Goal: Contribute content: Add original content to the website for others to see

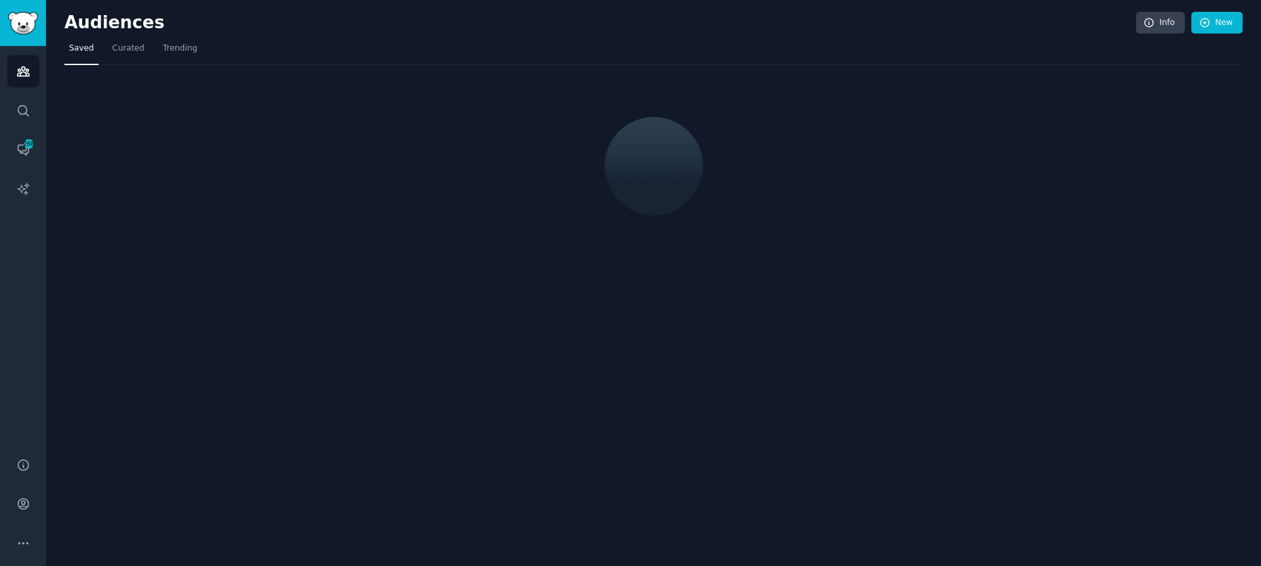
click at [280, 24] on h2 "Audiences" at bounding box center [600, 22] width 1072 height 21
click at [281, 40] on nav "Saved Curated Trending" at bounding box center [653, 51] width 1178 height 27
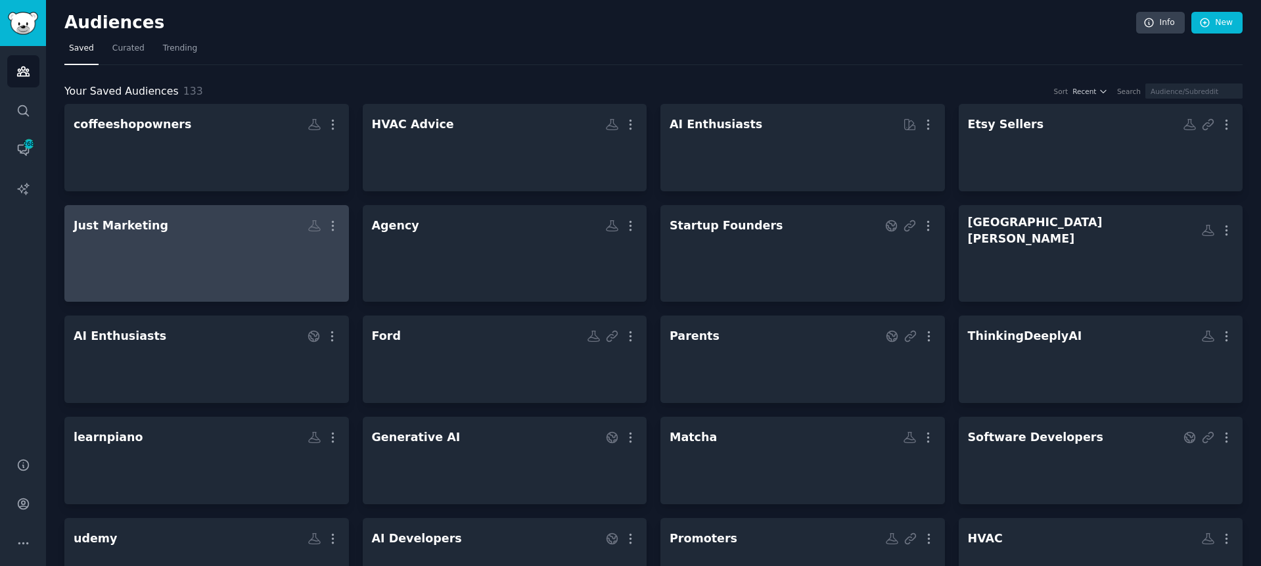
click at [136, 221] on div "Just Marketing" at bounding box center [121, 225] width 95 height 16
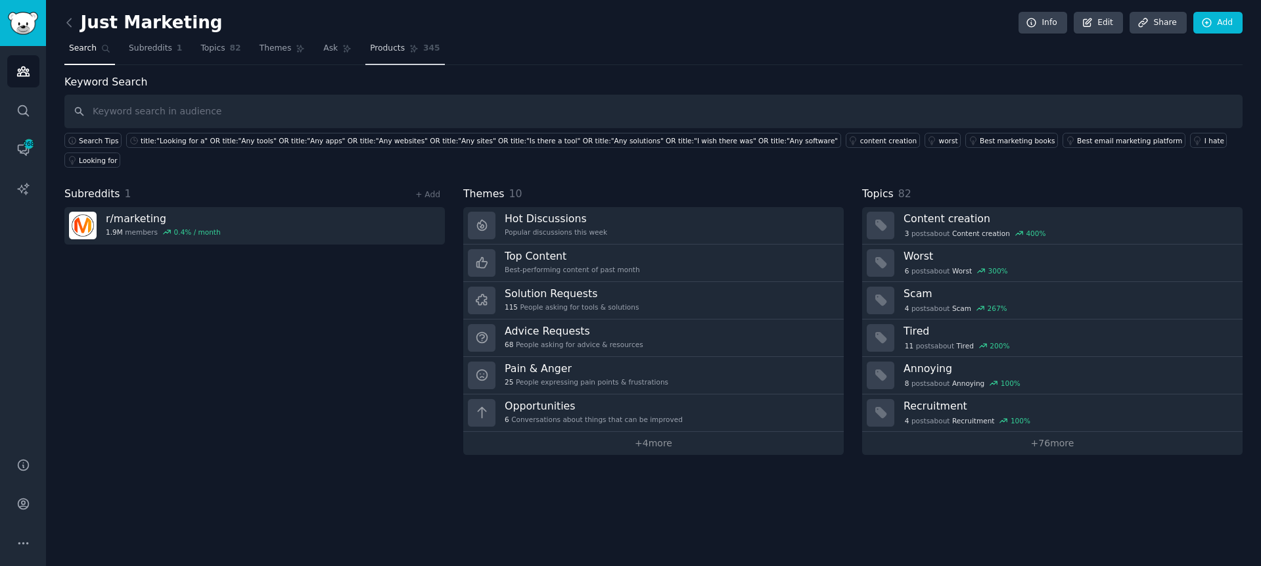
click at [409, 57] on link "Products 345" at bounding box center [404, 51] width 79 height 27
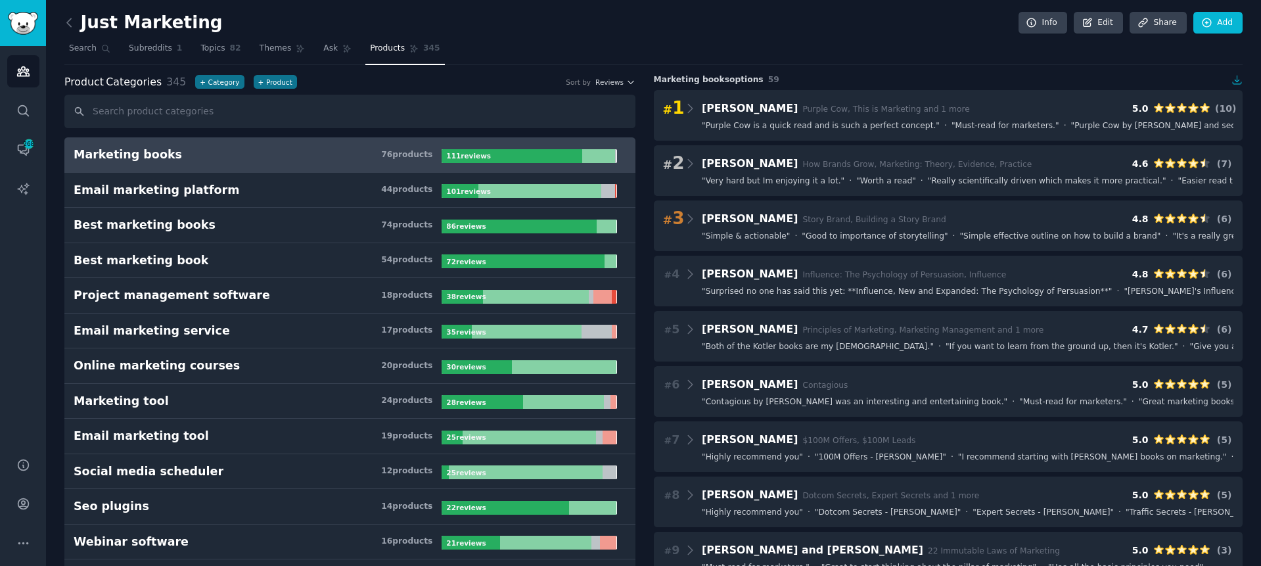
click at [920, 34] on div "Just Marketing Info Edit Share Add" at bounding box center [653, 25] width 1178 height 27
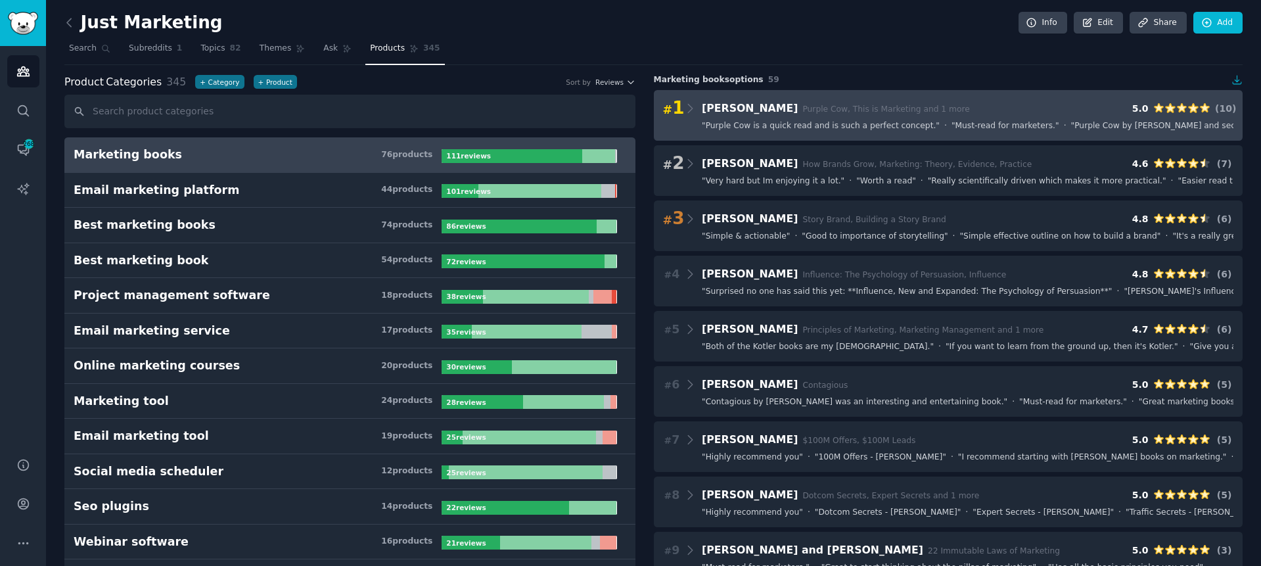
click at [855, 111] on span "Purple Cow, This is Marketing and 1 more" at bounding box center [885, 108] width 167 height 9
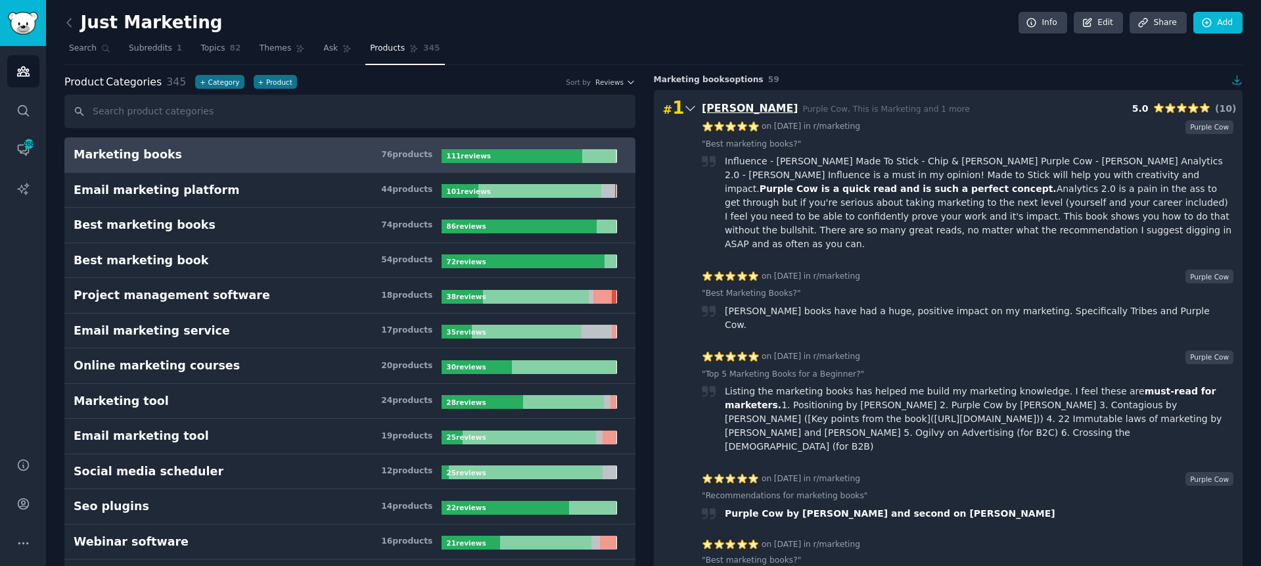
click at [733, 104] on span "[PERSON_NAME]" at bounding box center [750, 108] width 96 height 12
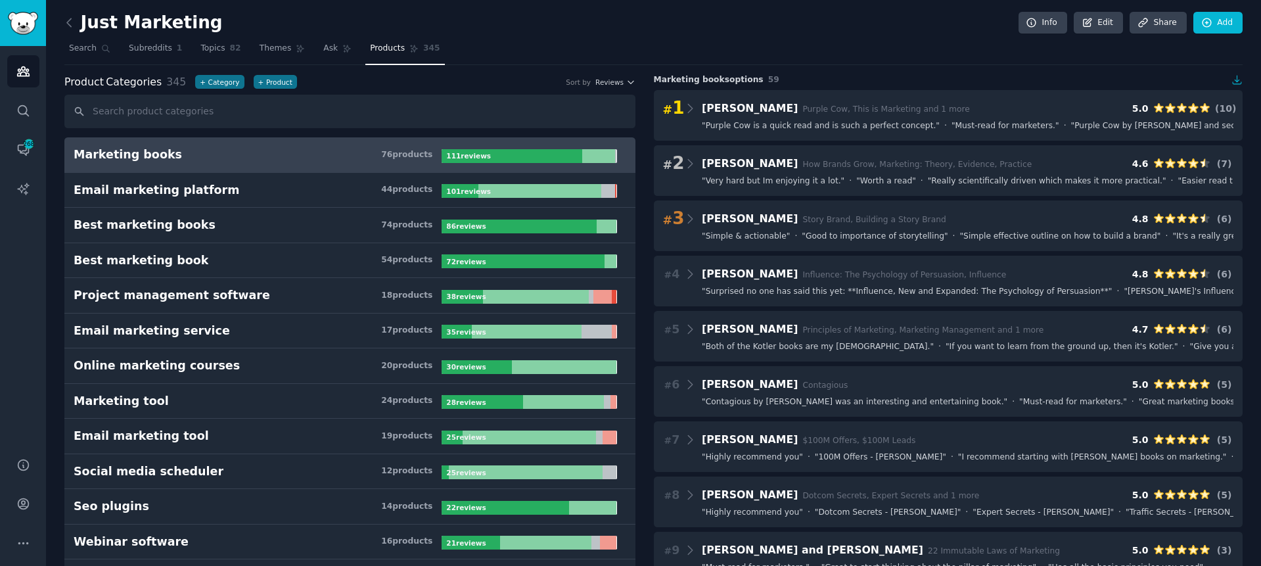
click at [901, 47] on nav "Search Subreddits 1 Topics 82 Themes Ask Products 345" at bounding box center [653, 51] width 1178 height 27
click at [184, 110] on input "text" at bounding box center [349, 112] width 571 height 34
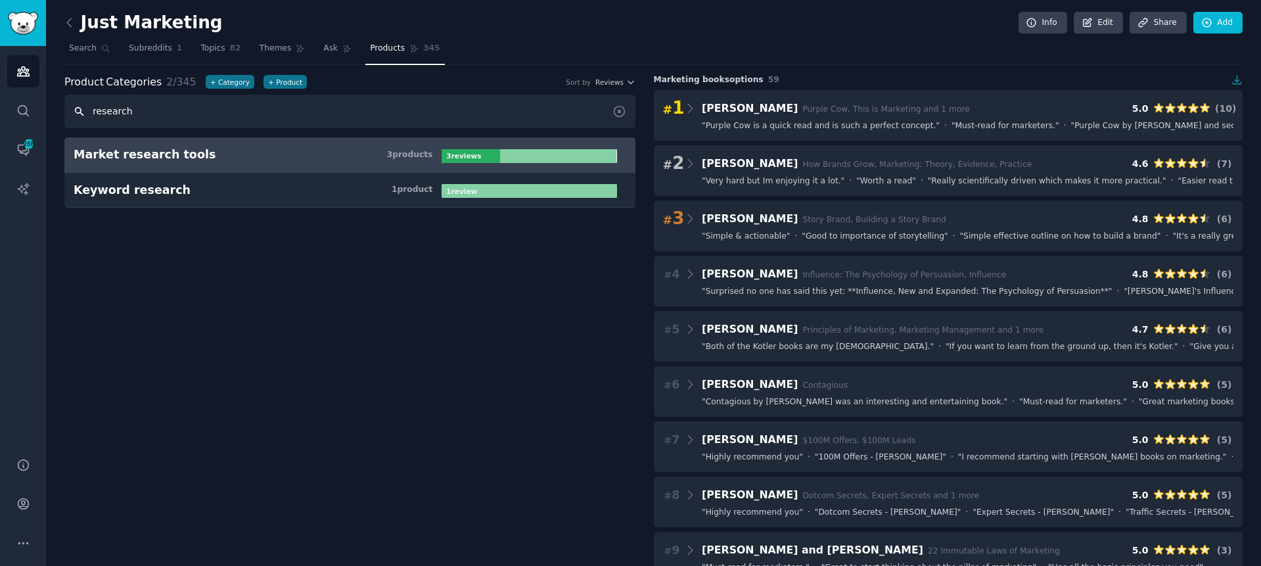
type input "research"
click at [176, 154] on div "Market research tools" at bounding box center [145, 155] width 142 height 16
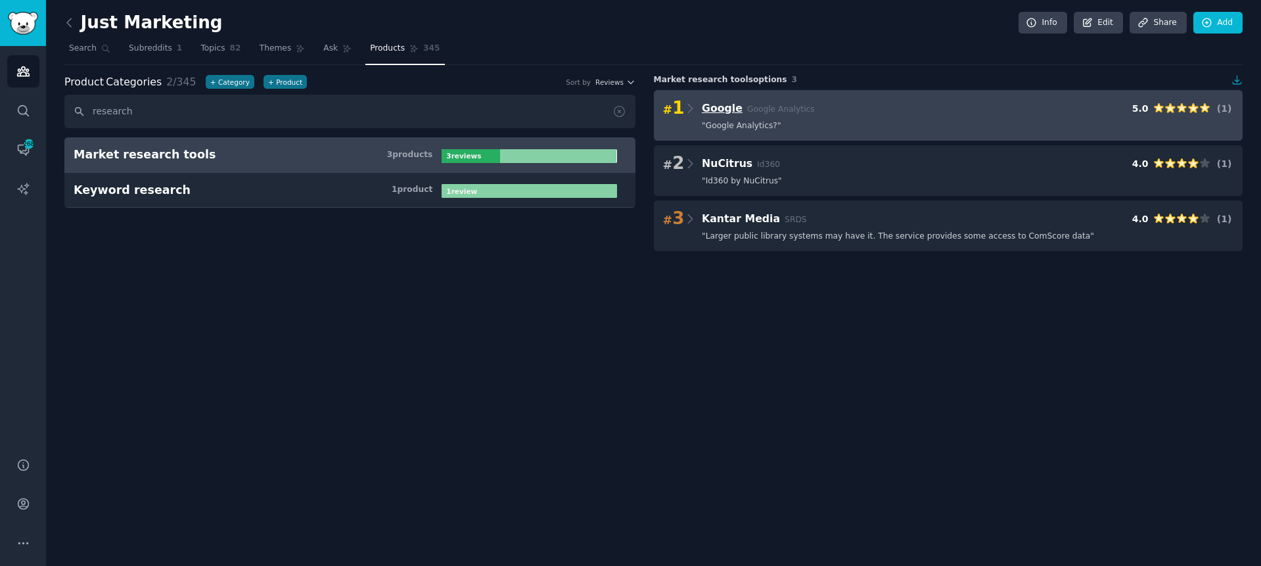
click at [723, 104] on span "Google" at bounding box center [722, 108] width 41 height 12
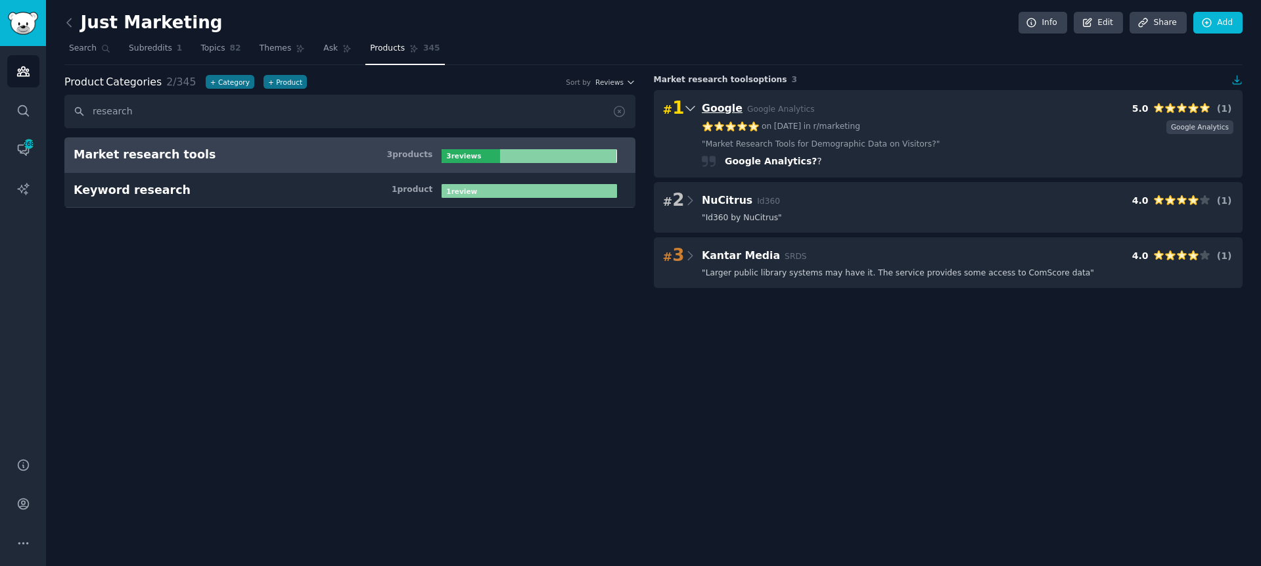
click at [723, 104] on span "Google" at bounding box center [722, 108] width 41 height 12
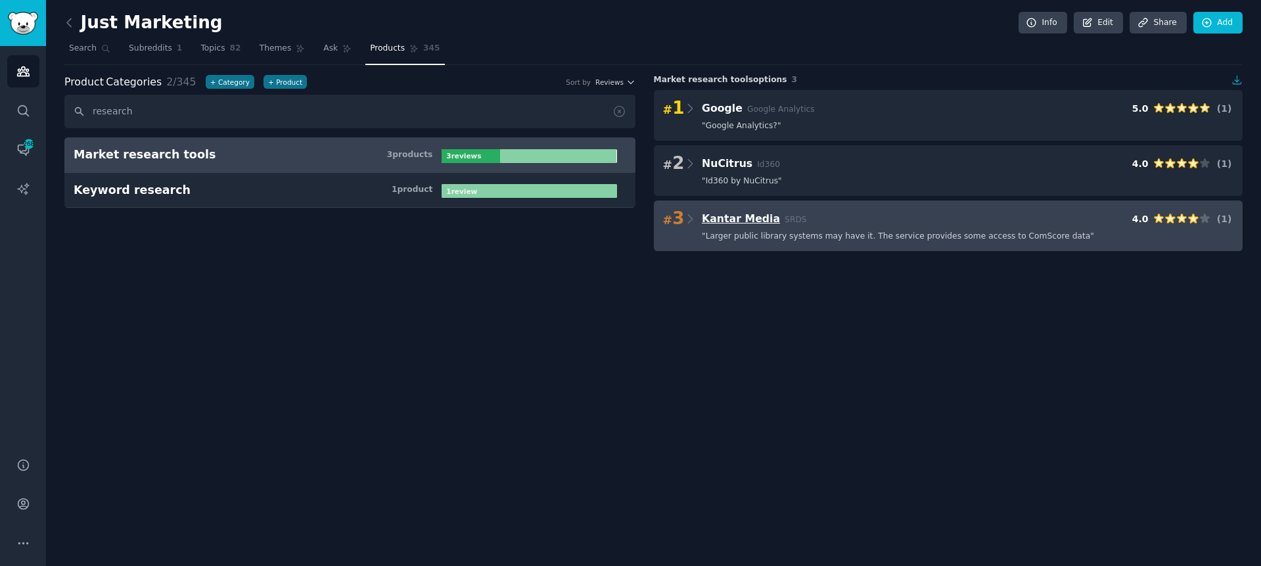
click at [715, 215] on span "Kantar Media" at bounding box center [741, 218] width 78 height 12
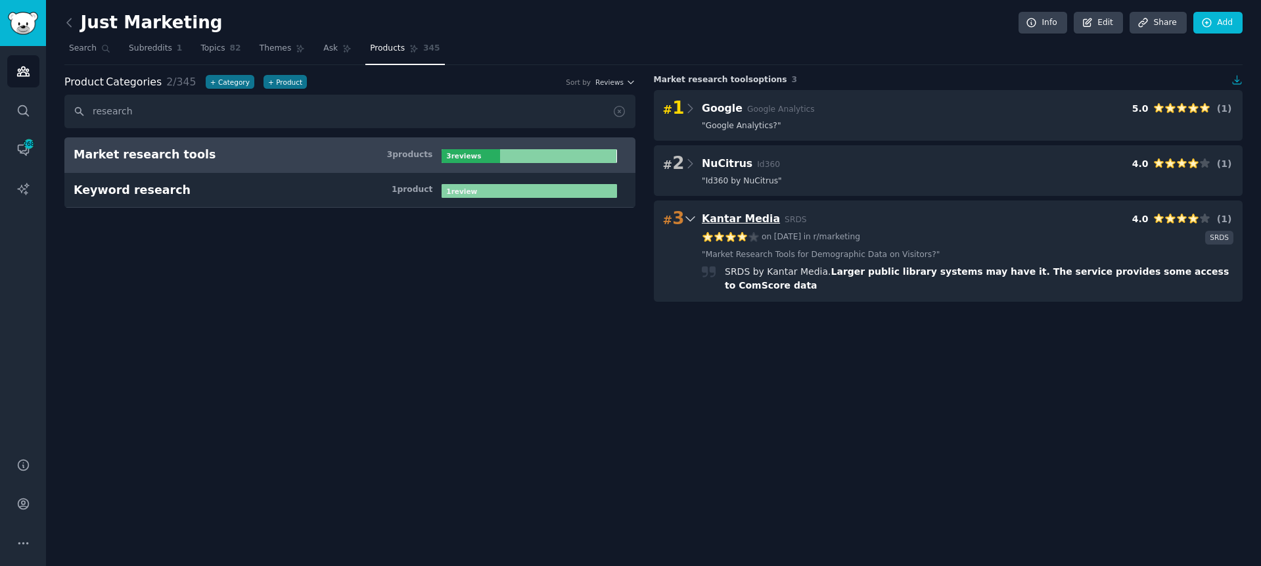
click at [714, 212] on span "Kantar Media" at bounding box center [741, 218] width 78 height 12
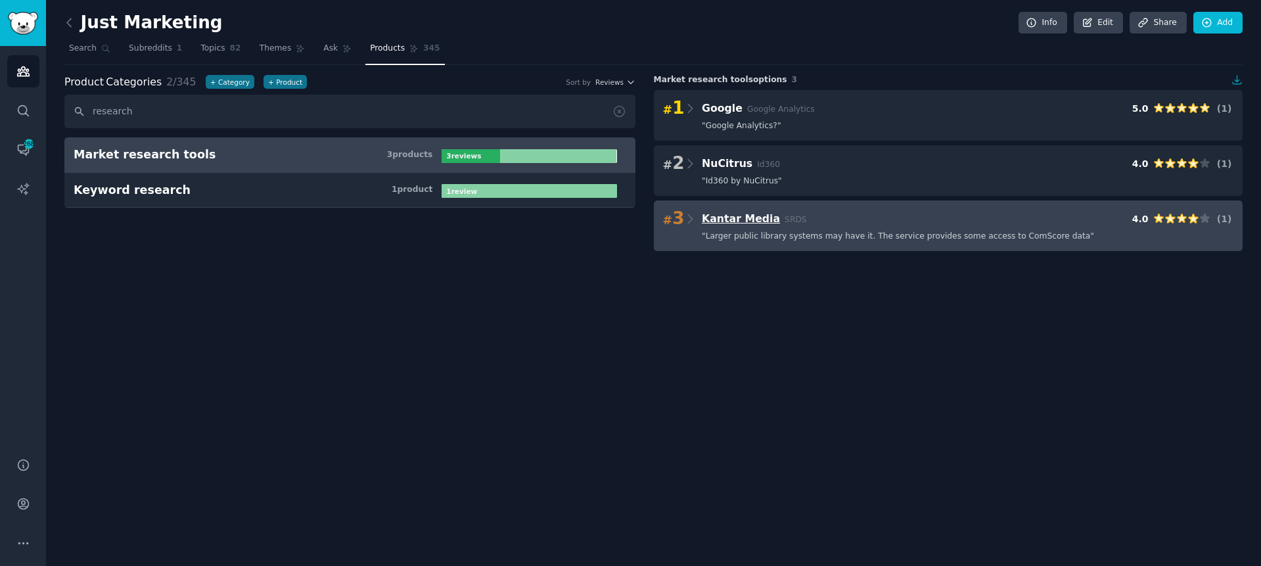
click at [742, 219] on span "Kantar Media" at bounding box center [741, 218] width 78 height 12
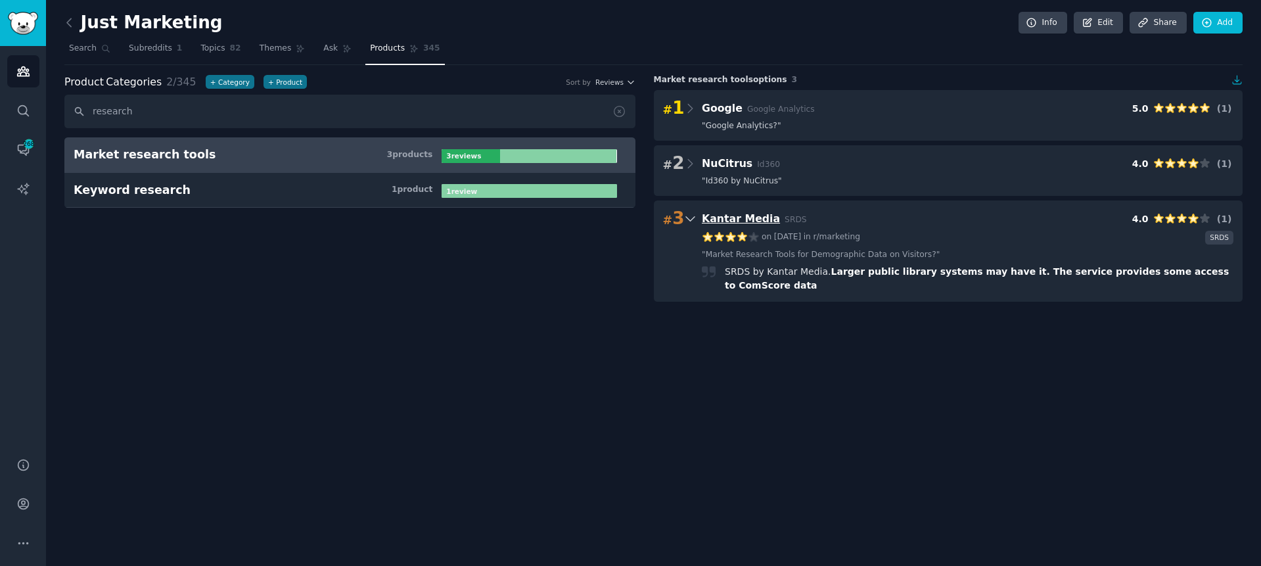
click at [742, 219] on span "Kantar Media" at bounding box center [741, 218] width 78 height 12
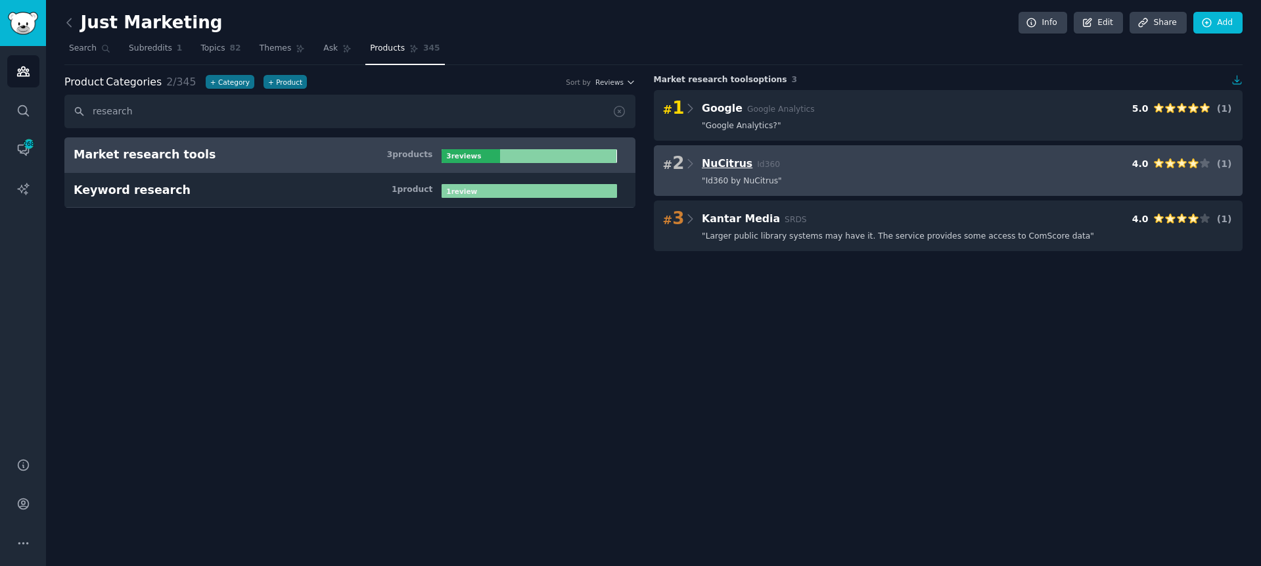
click at [741, 158] on span "NuCitrus" at bounding box center [727, 163] width 51 height 12
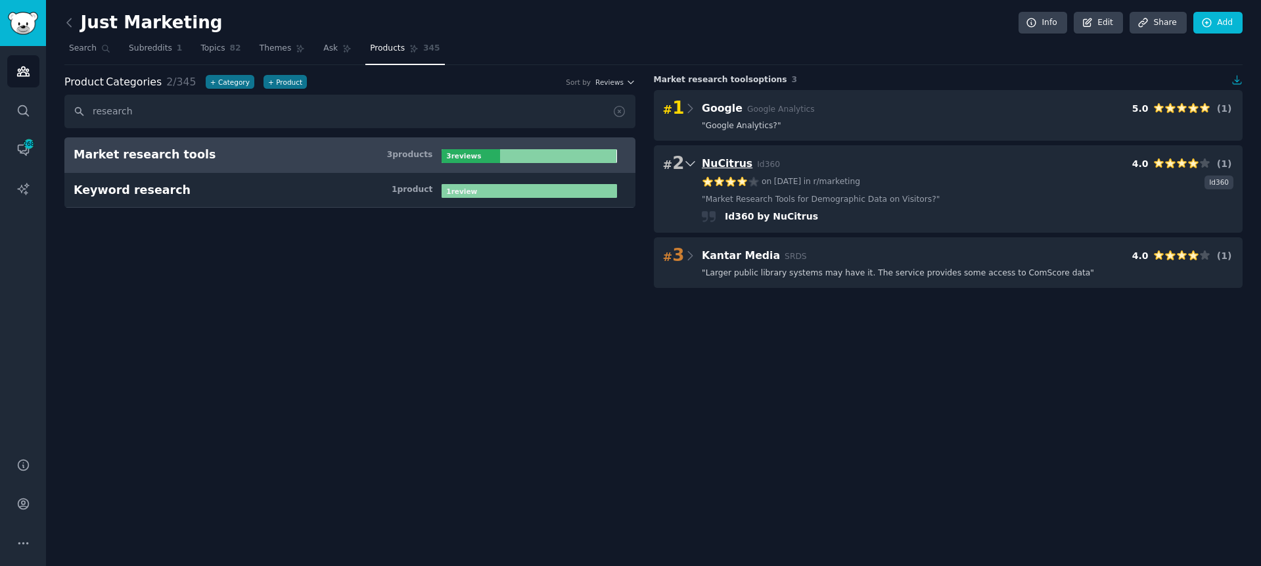
click at [740, 158] on span "NuCitrus" at bounding box center [727, 163] width 51 height 12
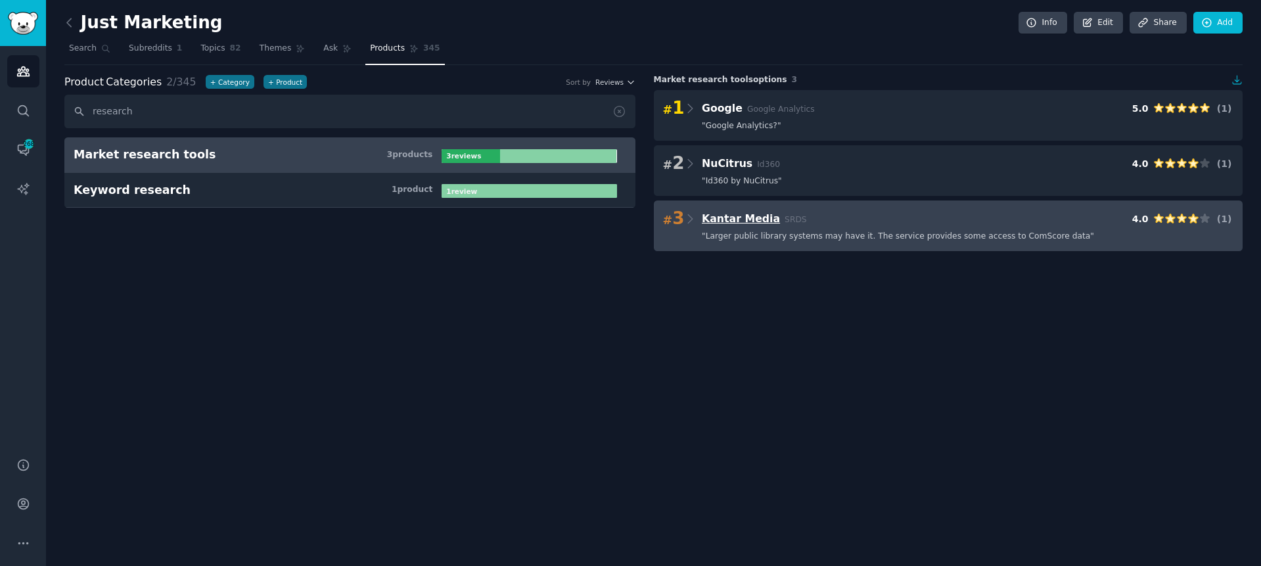
click at [743, 214] on span "Kantar Media" at bounding box center [741, 218] width 78 height 12
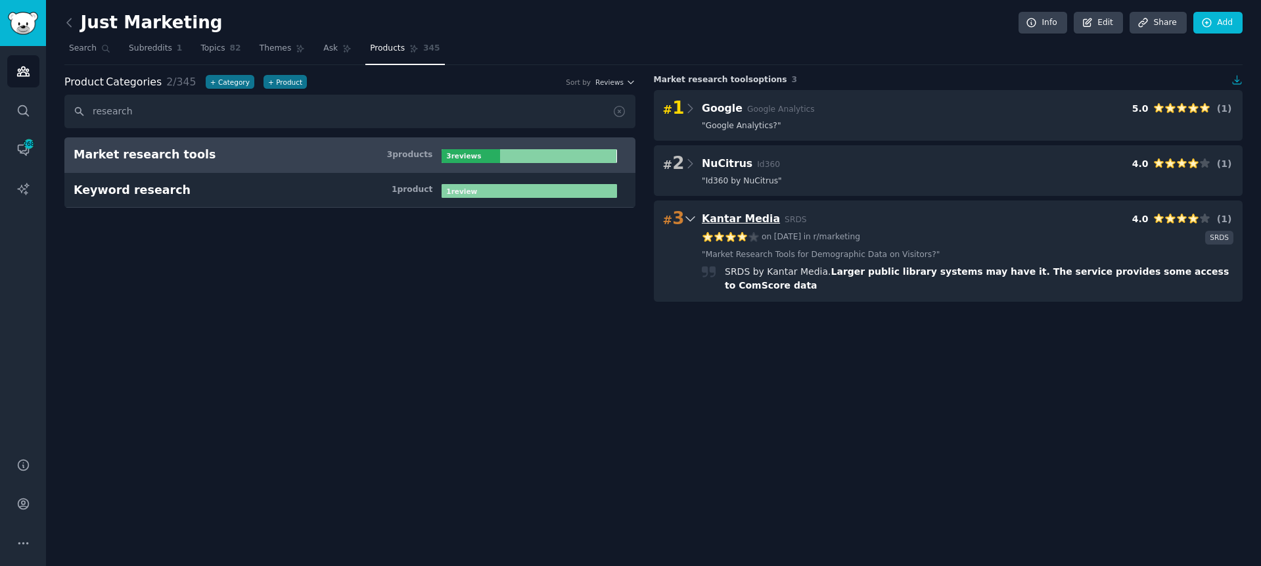
click at [743, 214] on span "Kantar Media" at bounding box center [741, 218] width 78 height 12
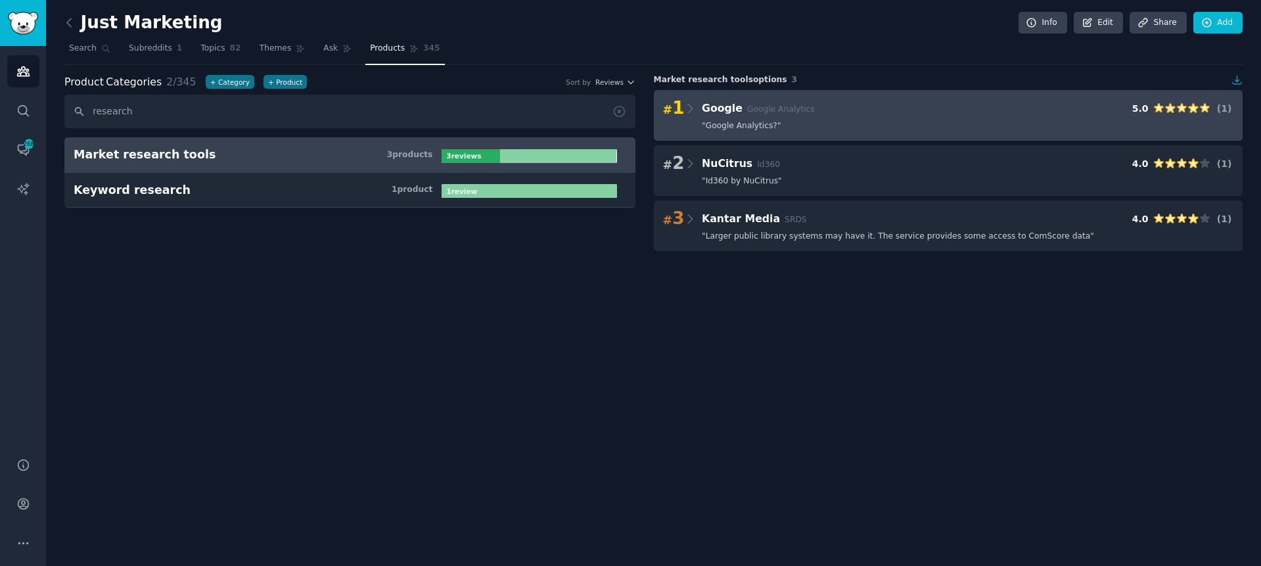
click at [738, 105] on span "Google Google Analytics" at bounding box center [758, 108] width 113 height 12
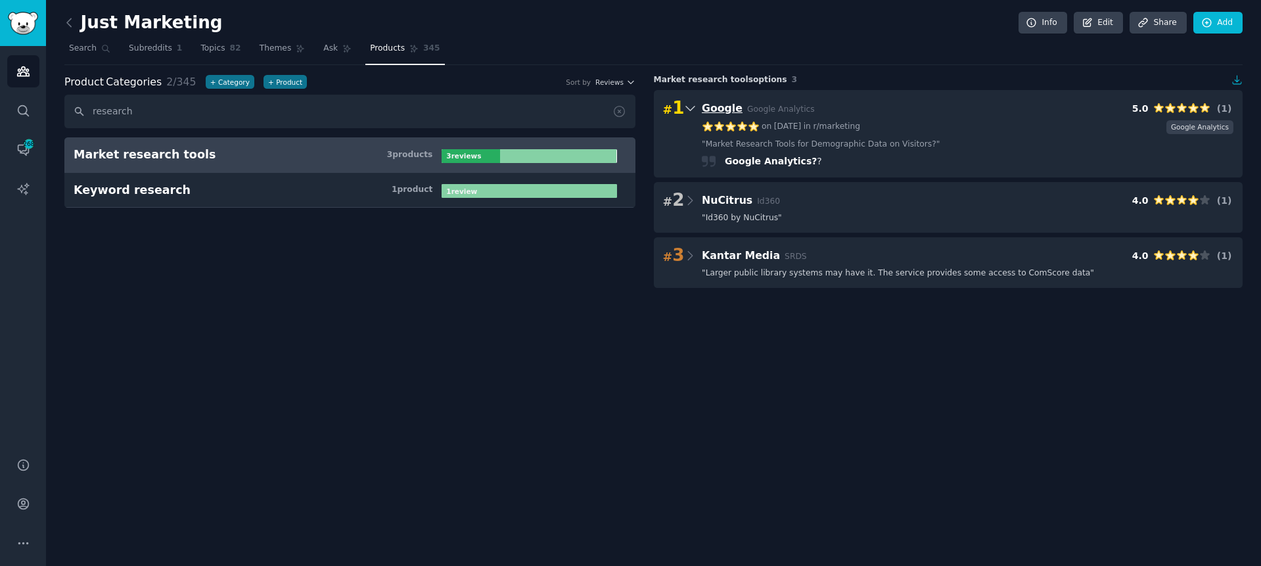
click at [736, 107] on span "Google" at bounding box center [722, 108] width 41 height 12
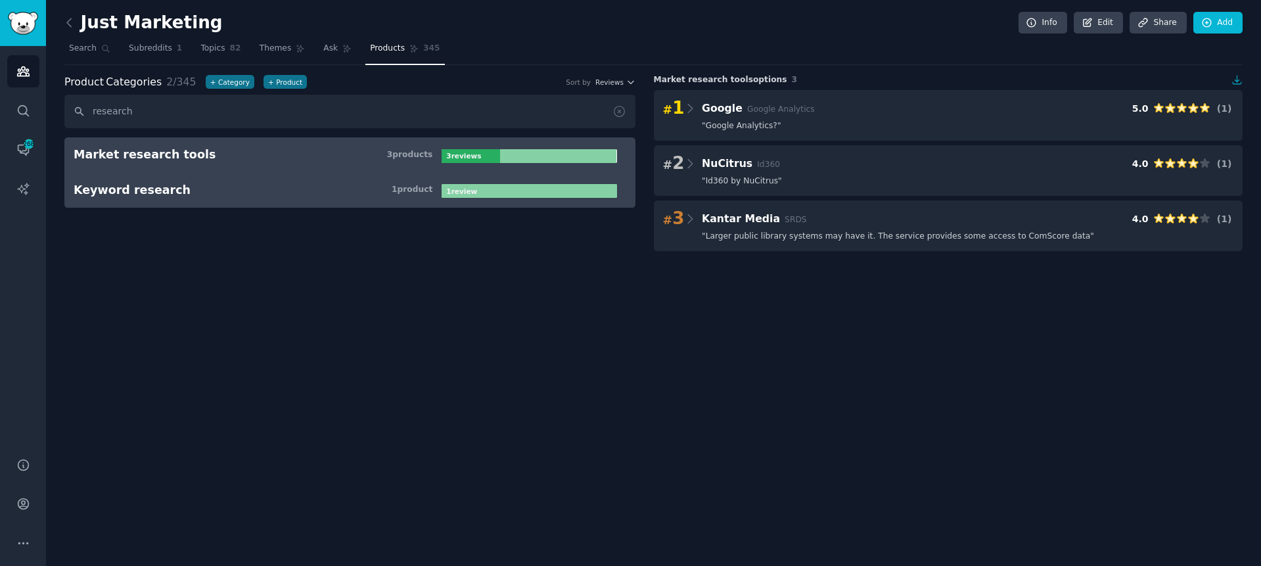
click at [79, 202] on link "Keyword research 1 product 1 review" at bounding box center [349, 190] width 571 height 35
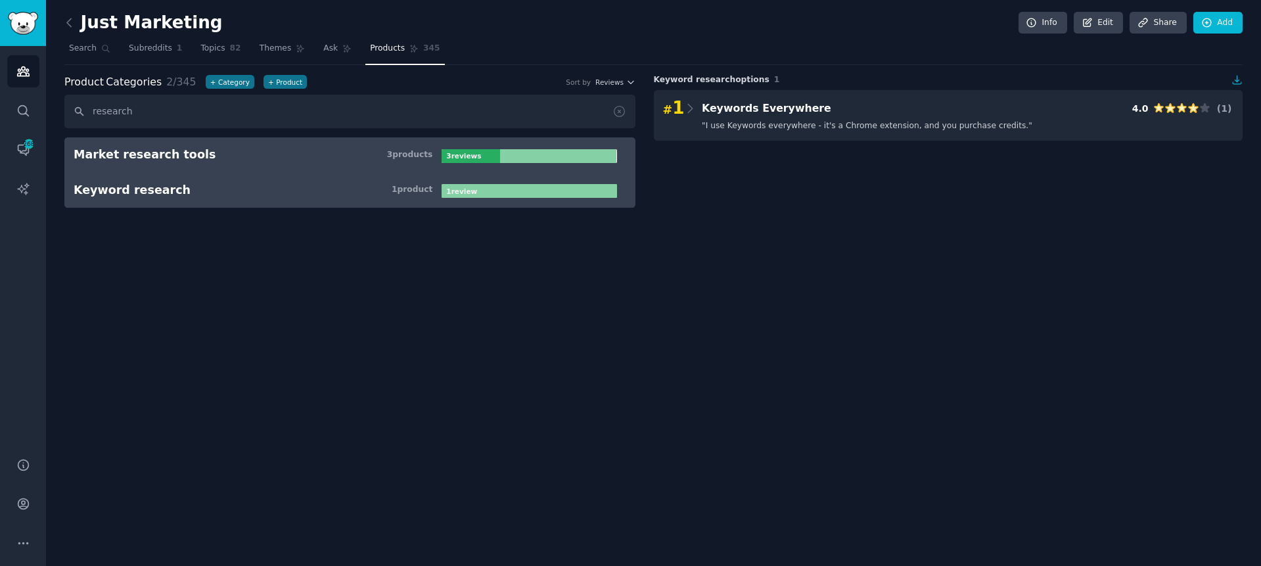
click at [112, 148] on div "Market research tools" at bounding box center [145, 155] width 142 height 16
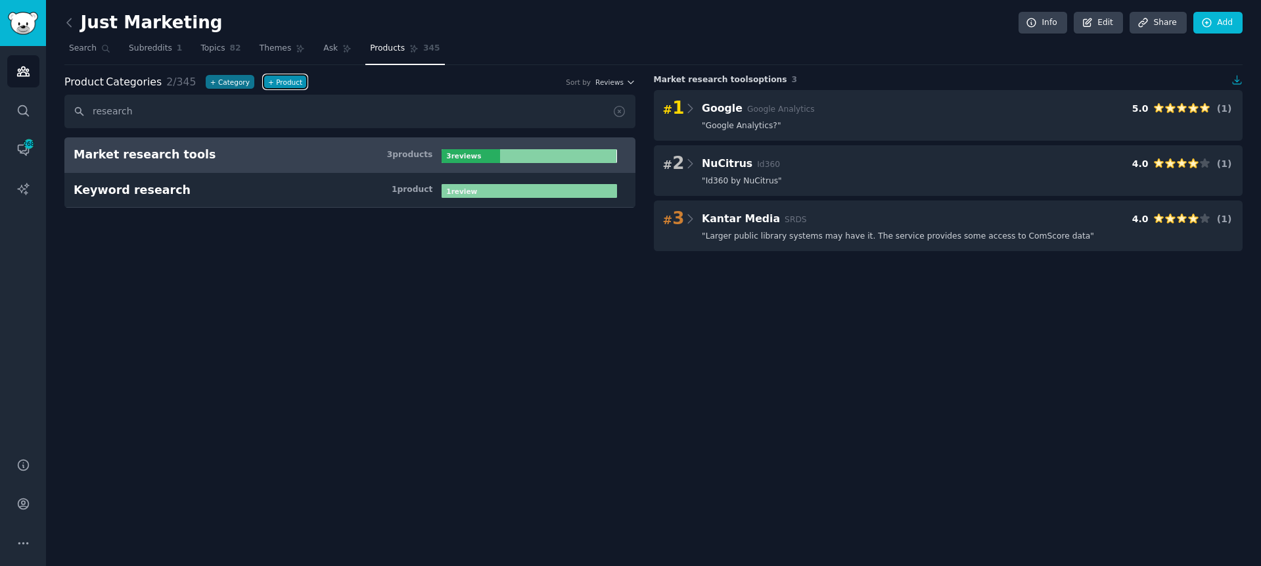
click at [292, 77] on button "+ Product" at bounding box center [284, 82] width 43 height 14
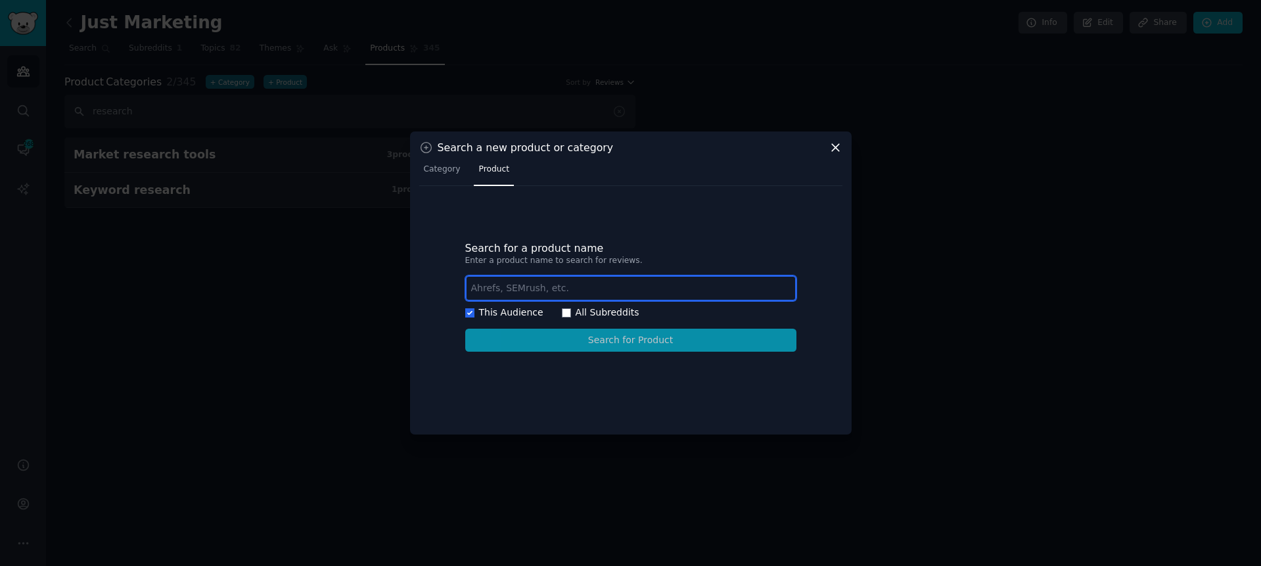
click at [549, 290] on input "text" at bounding box center [630, 288] width 331 height 26
type input "GummySearch"
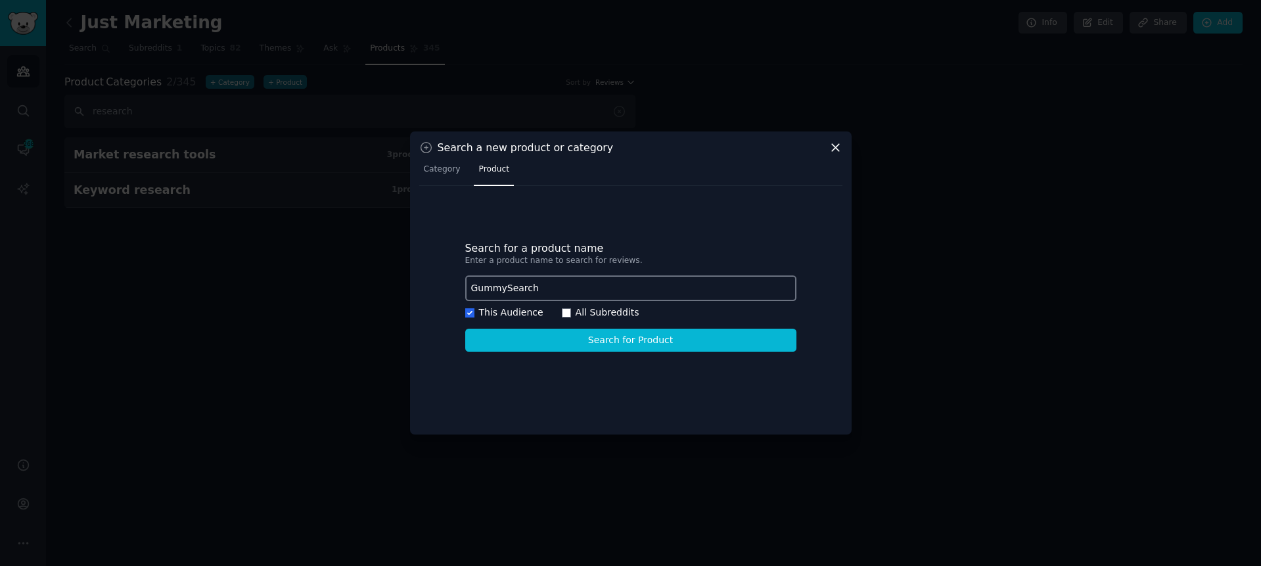
click at [600, 311] on label "All Subreddits" at bounding box center [608, 312] width 64 height 11
click at [571, 311] on input "All Subreddits" at bounding box center [566, 312] width 9 height 9
checkbox input "true"
checkbox input "false"
click at [607, 341] on button "Search for Product" at bounding box center [630, 339] width 331 height 23
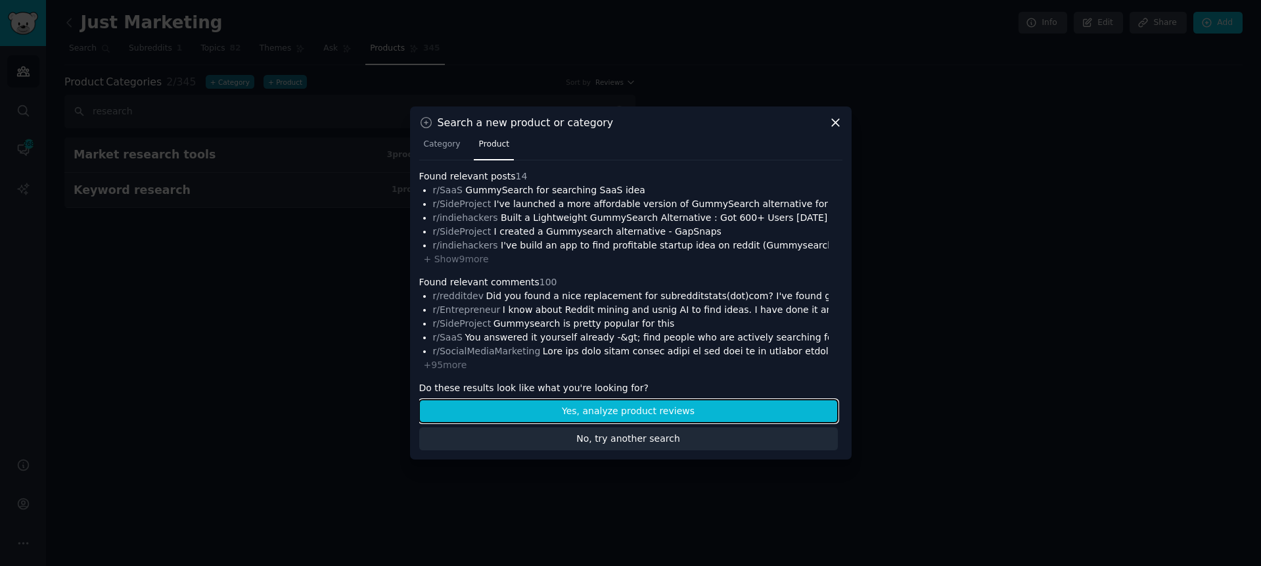
click at [638, 413] on button "Yes, analyze product reviews" at bounding box center [628, 410] width 418 height 23
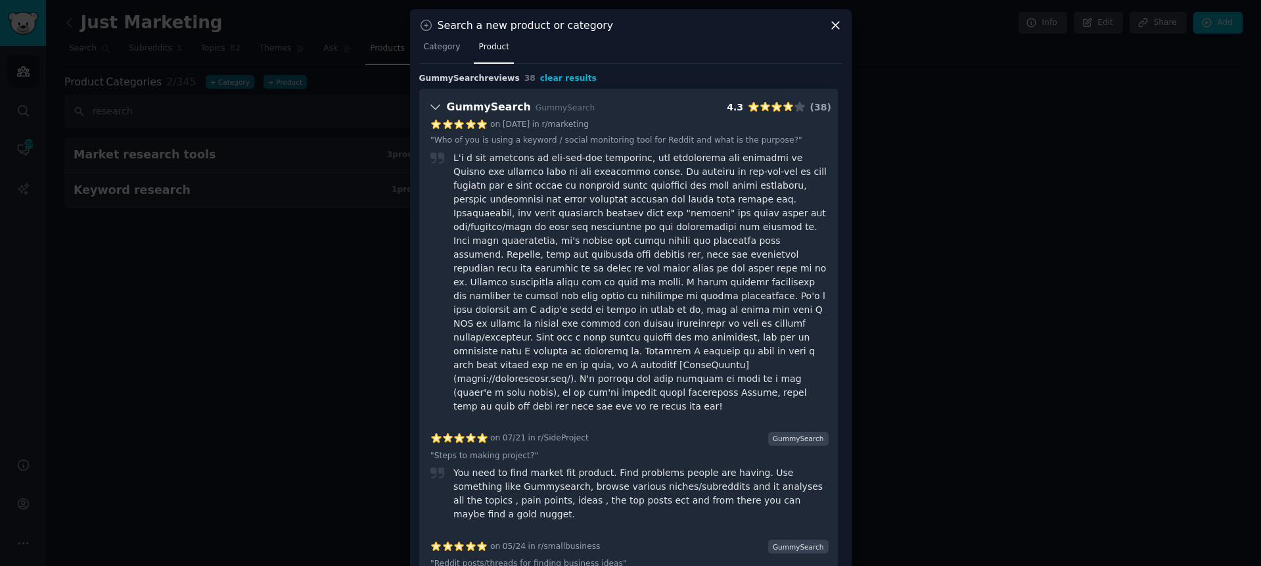
click at [717, 380] on div at bounding box center [640, 282] width 375 height 262
click at [673, 50] on nav "Category Product" at bounding box center [630, 50] width 423 height 27
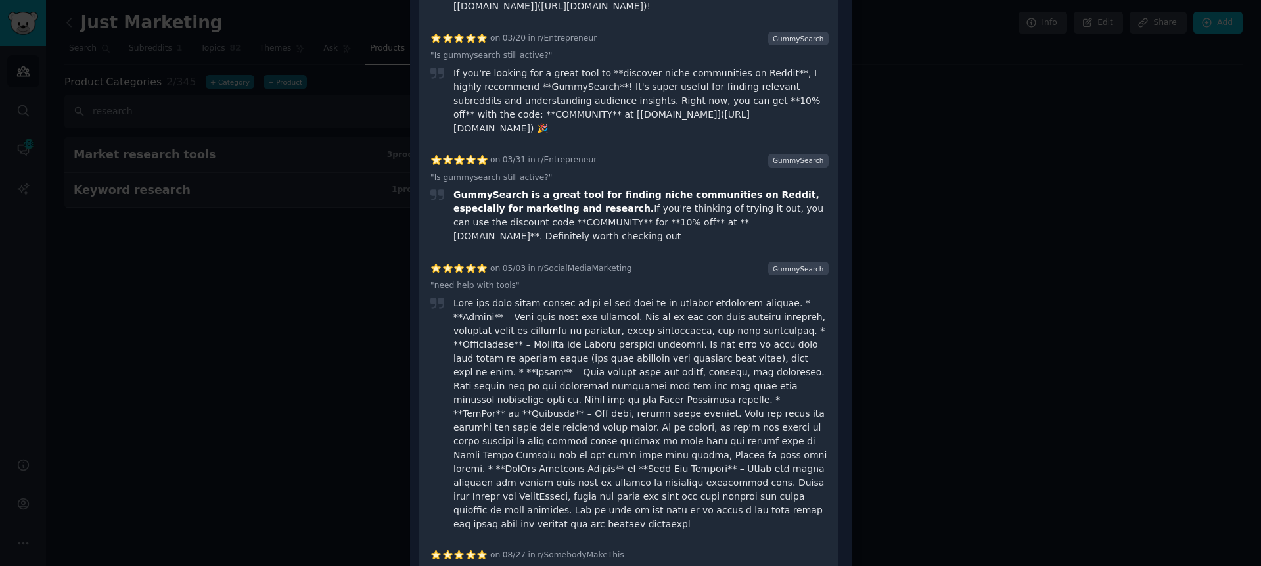
scroll to position [4012, 0]
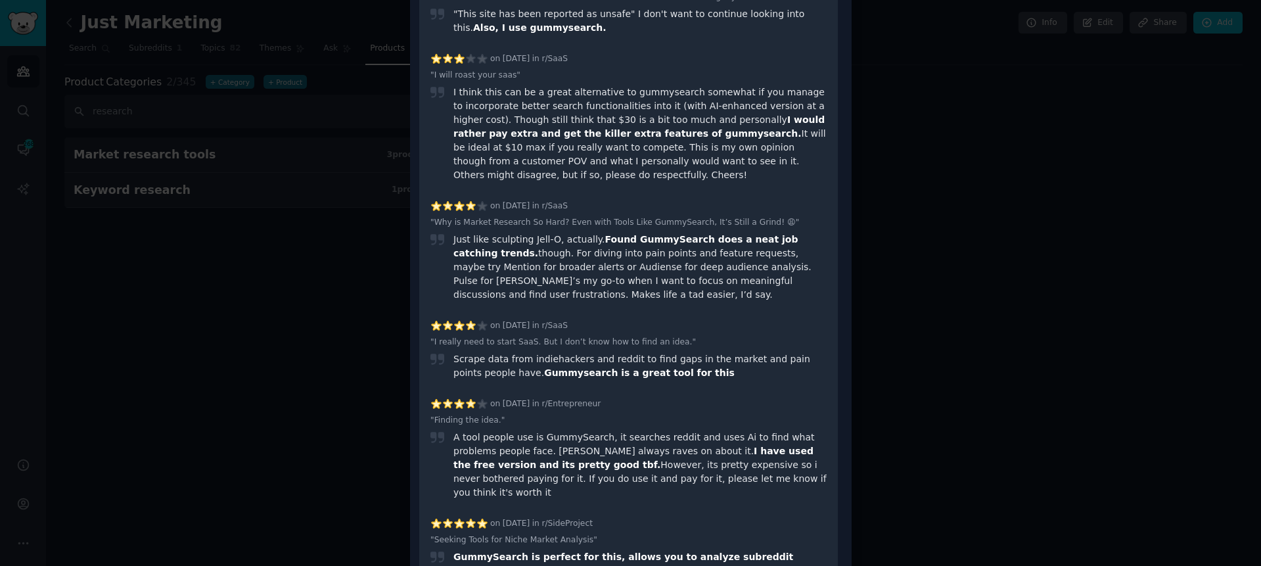
scroll to position [4166, 0]
click at [953, 177] on div at bounding box center [630, 283] width 1261 height 566
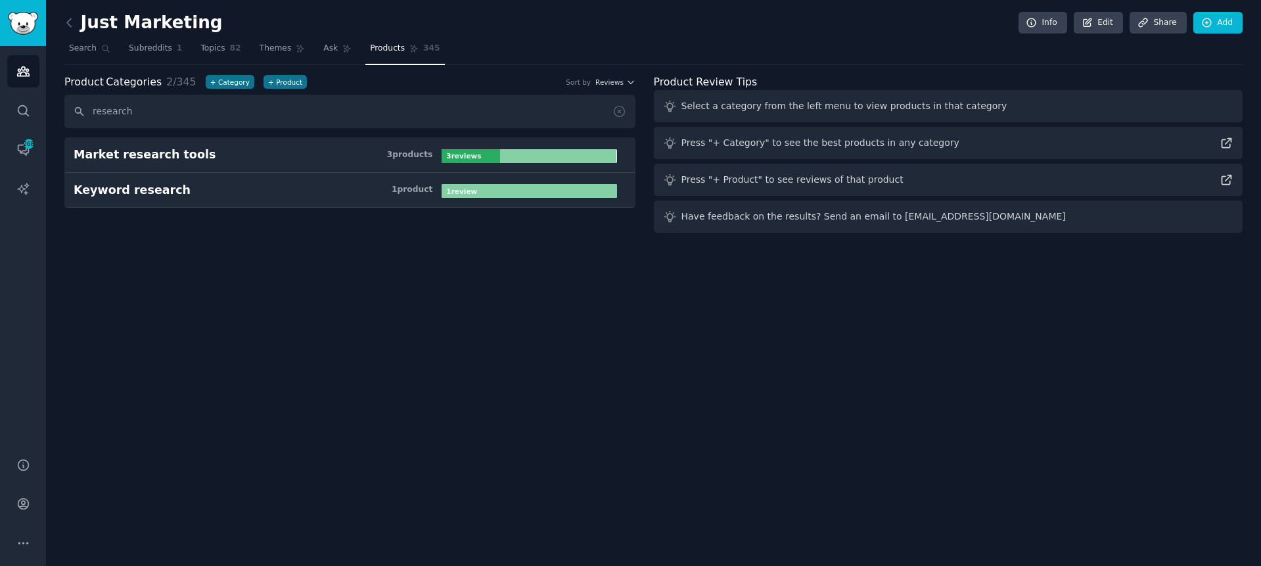
click at [409, 258] on div "Just Marketing Info Edit Share Add Search Subreddits 1 Topics 82 Themes Ask Pro…" at bounding box center [653, 283] width 1215 height 566
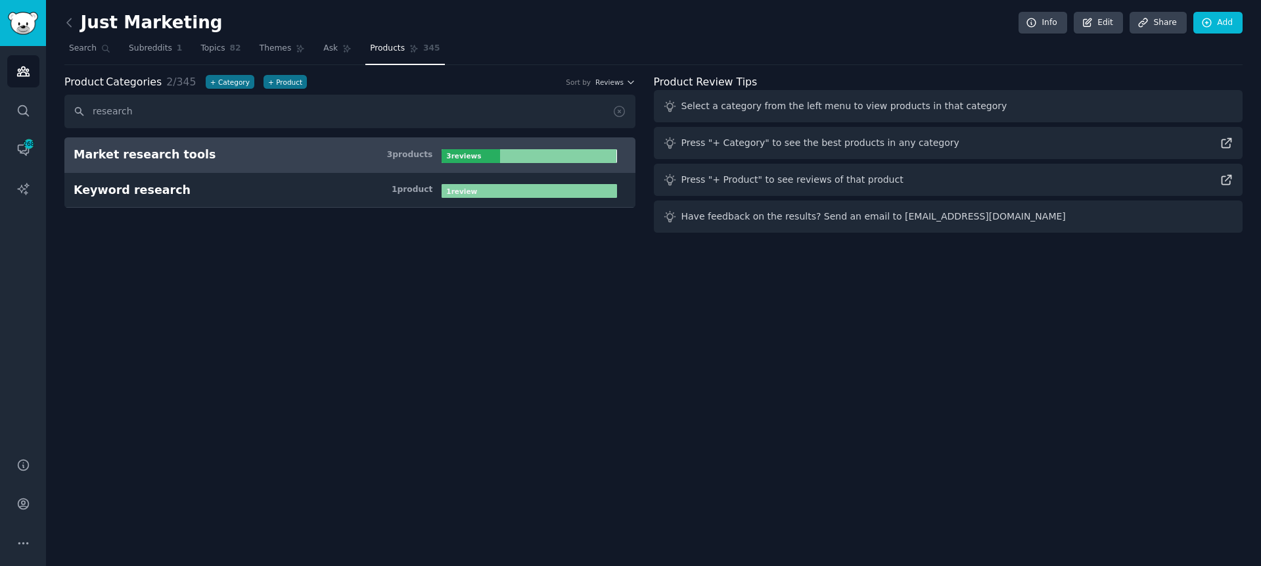
click at [274, 158] on h3 "Market research tools 3 product s" at bounding box center [258, 155] width 368 height 16
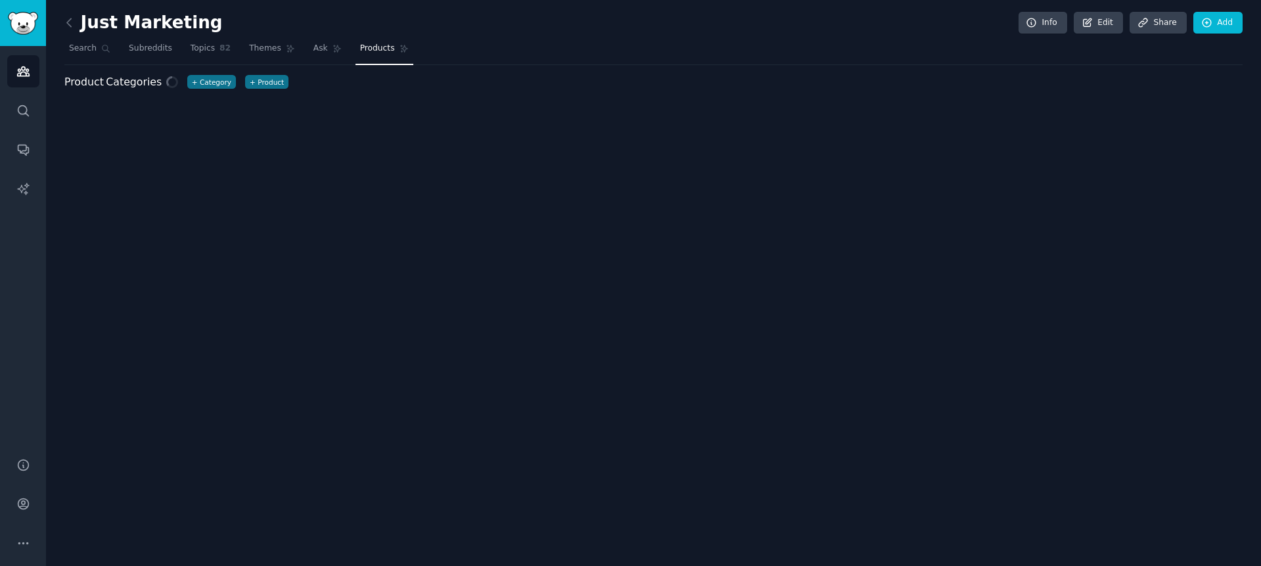
click at [961, 45] on nav "Search Subreddits Topics 82 Themes Ask Products" at bounding box center [653, 51] width 1178 height 27
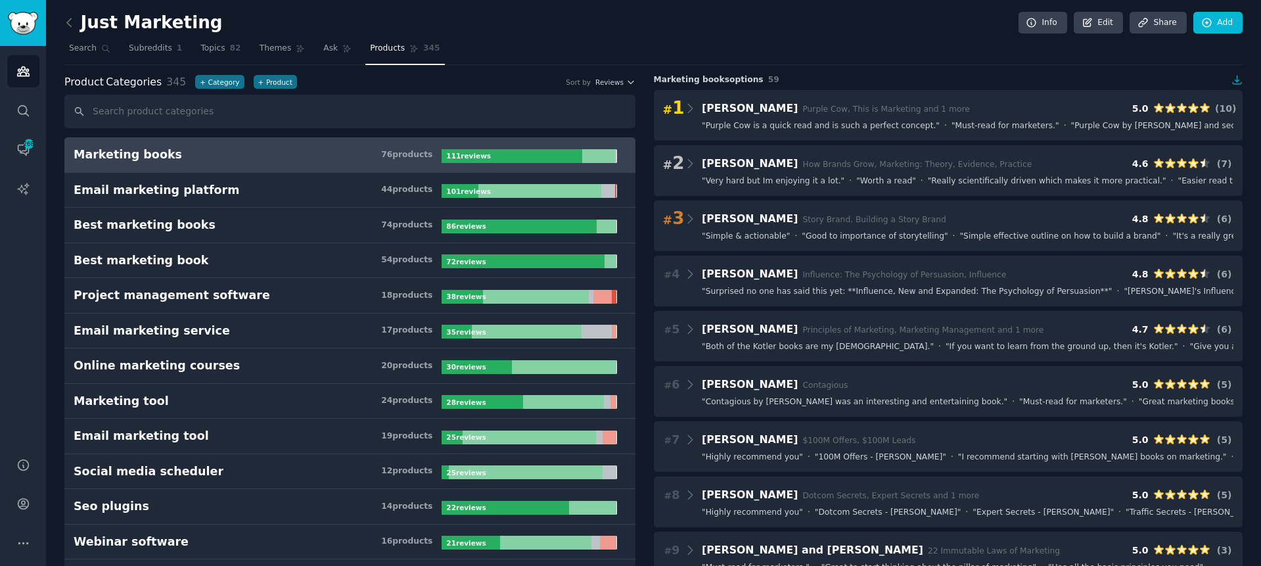
click at [897, 37] on div "Just Marketing Info Edit Share Add" at bounding box center [653, 25] width 1178 height 27
click at [280, 77] on button "+ Product" at bounding box center [275, 82] width 43 height 14
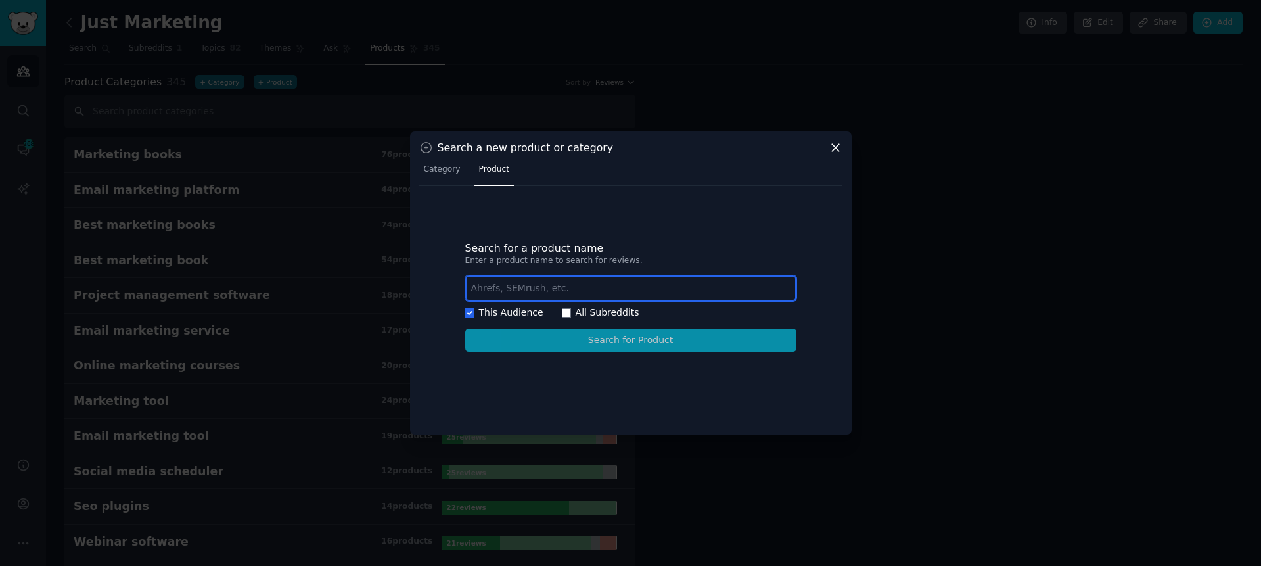
click at [583, 280] on input "text" at bounding box center [630, 288] width 331 height 26
type input "GummySearch"
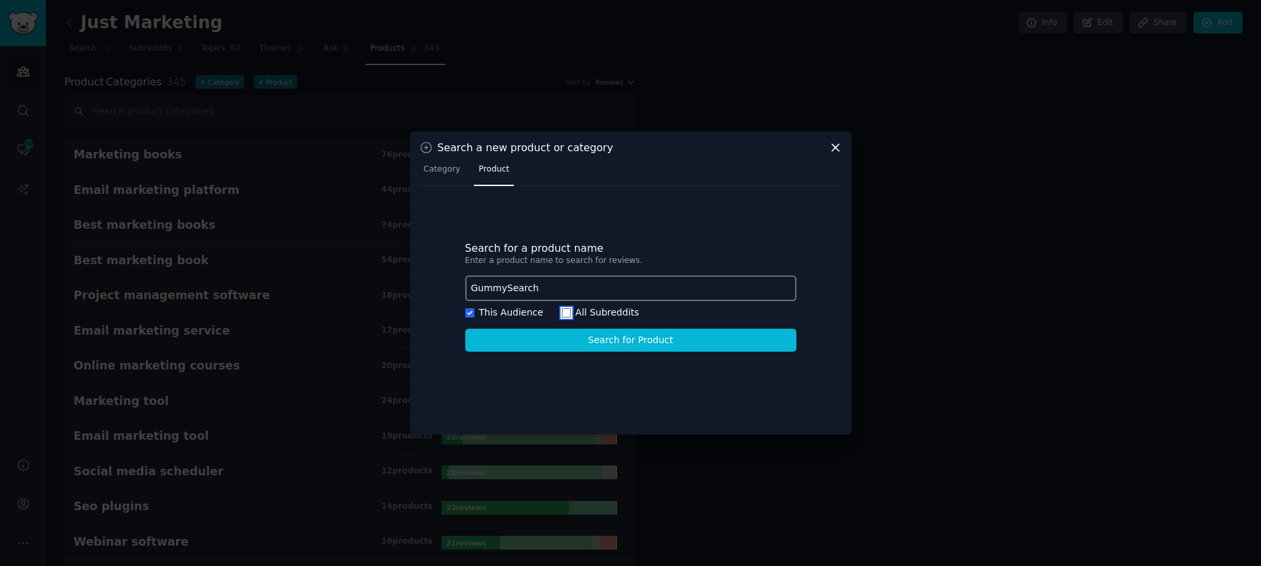
drag, startPoint x: 558, startPoint y: 314, endPoint x: 565, endPoint y: 323, distance: 10.8
click at [562, 313] on input "All Subreddits" at bounding box center [566, 312] width 9 height 9
checkbox input "true"
checkbox input "false"
click at [582, 339] on button "Search for Product" at bounding box center [630, 339] width 331 height 23
